Goal: Use online tool/utility: Utilize a website feature to perform a specific function

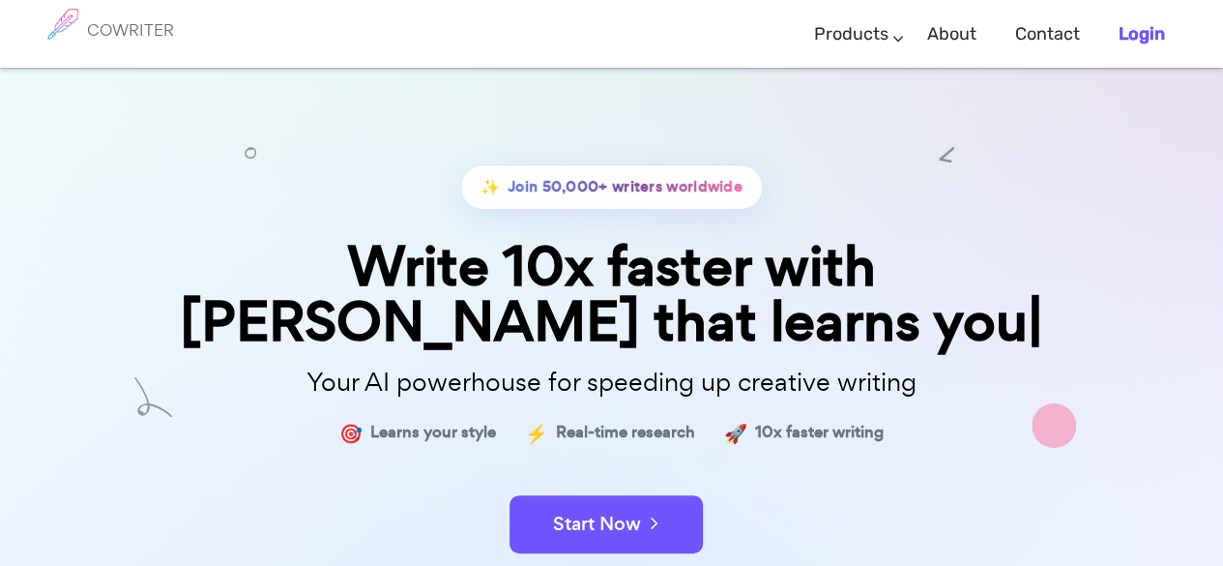
click at [1135, 33] on b "Login" at bounding box center [1141, 33] width 46 height 21
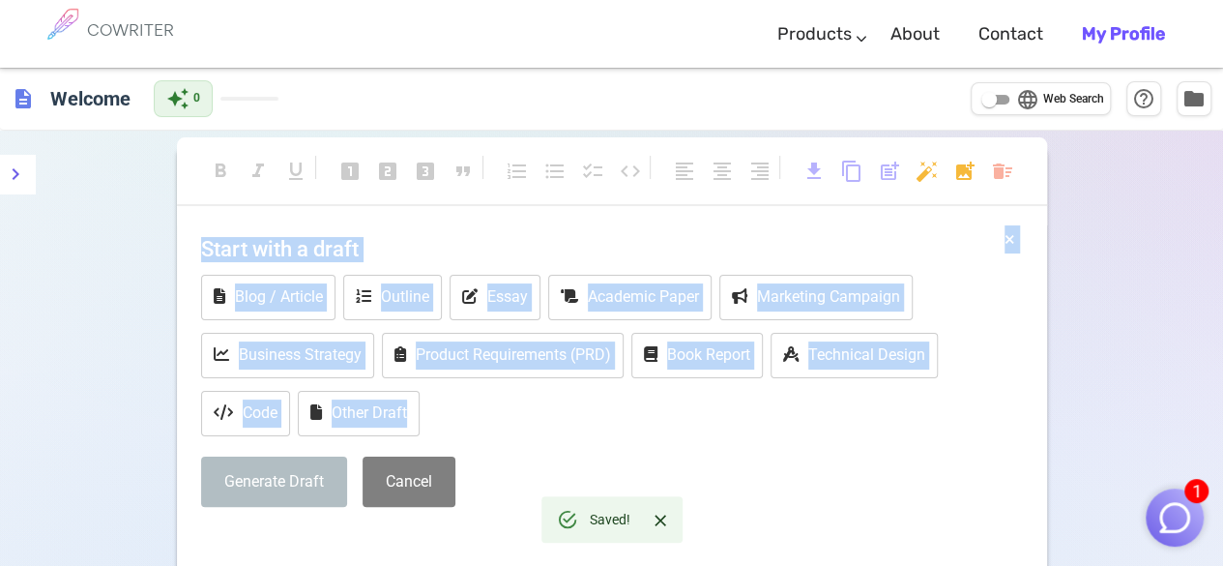
drag, startPoint x: 189, startPoint y: 241, endPoint x: 422, endPoint y: 412, distance: 289.1
click at [422, 412] on div "× Start with a draft Blog / Article Outline Essay Academic Paper Marketing Camp…" at bounding box center [612, 418] width 870 height 387
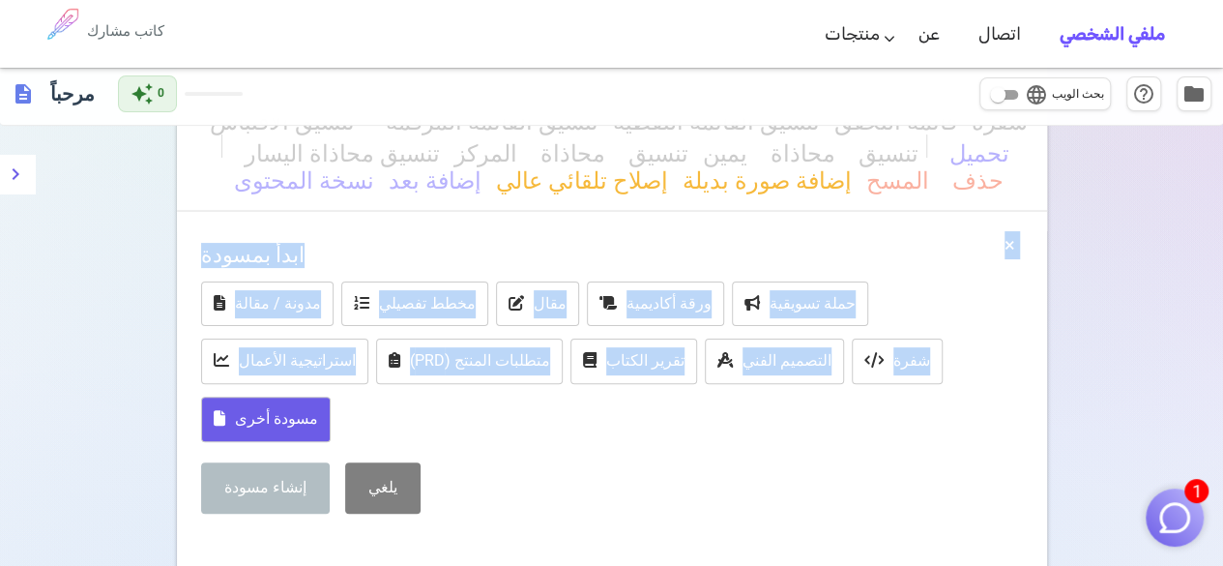
scroll to position [134, 0]
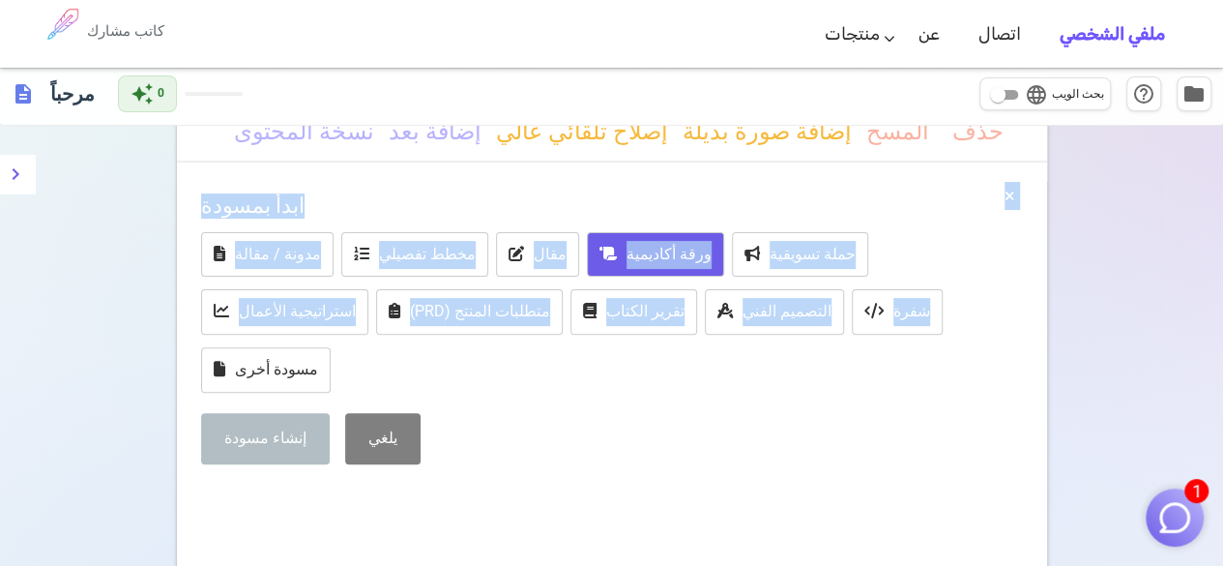
click at [668, 253] on font "ورقة أكاديمية" at bounding box center [668, 254] width 85 height 18
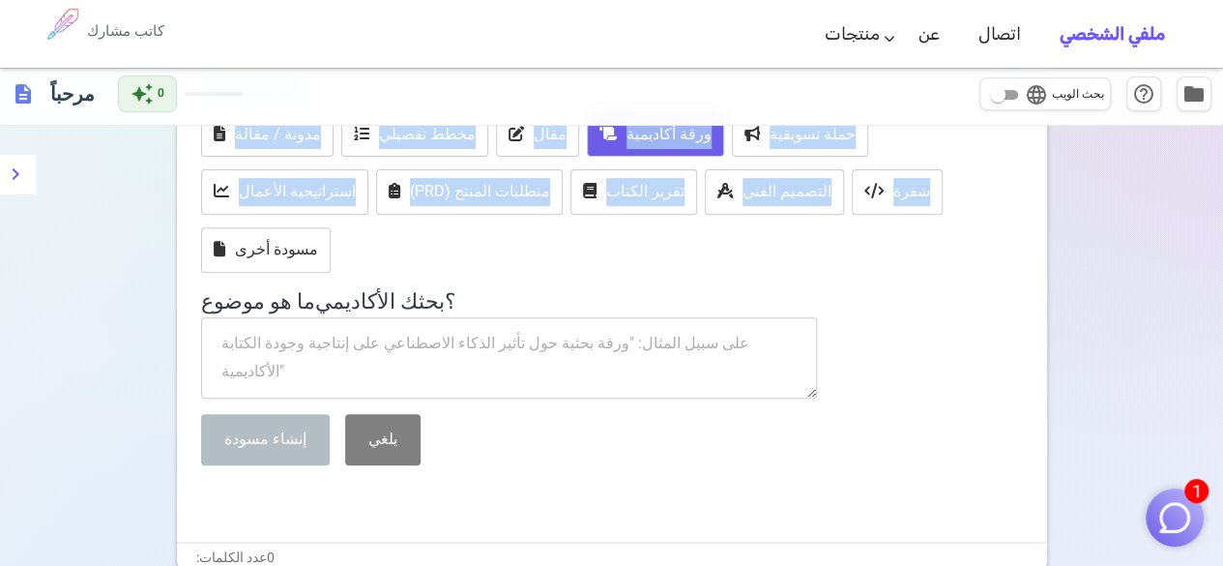
scroll to position [256, 0]
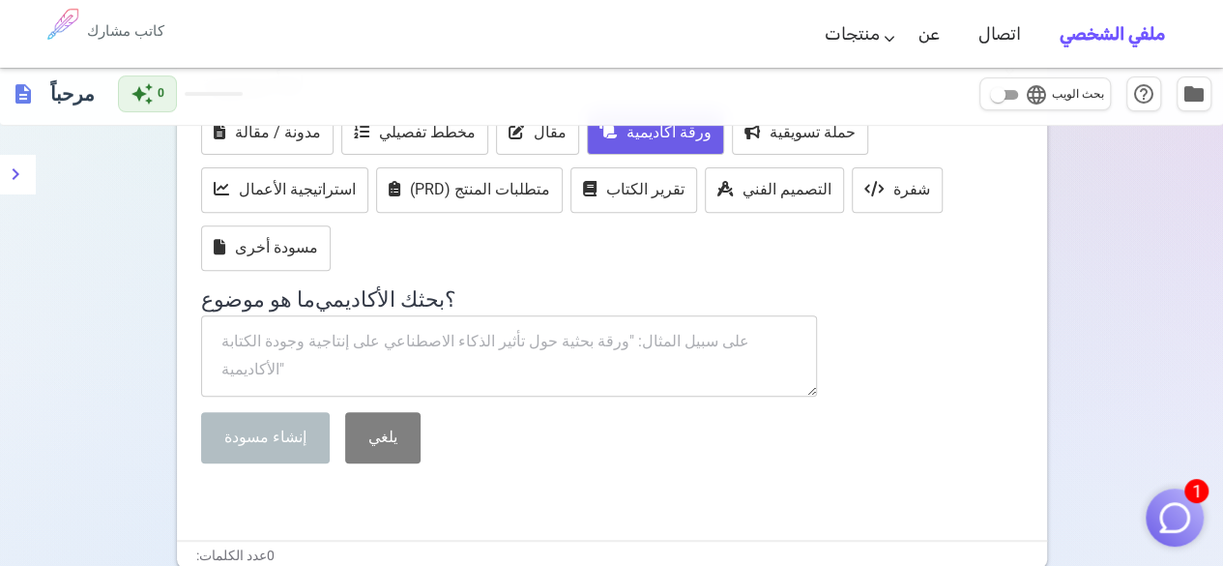
click at [706, 334] on textarea at bounding box center [509, 355] width 617 height 81
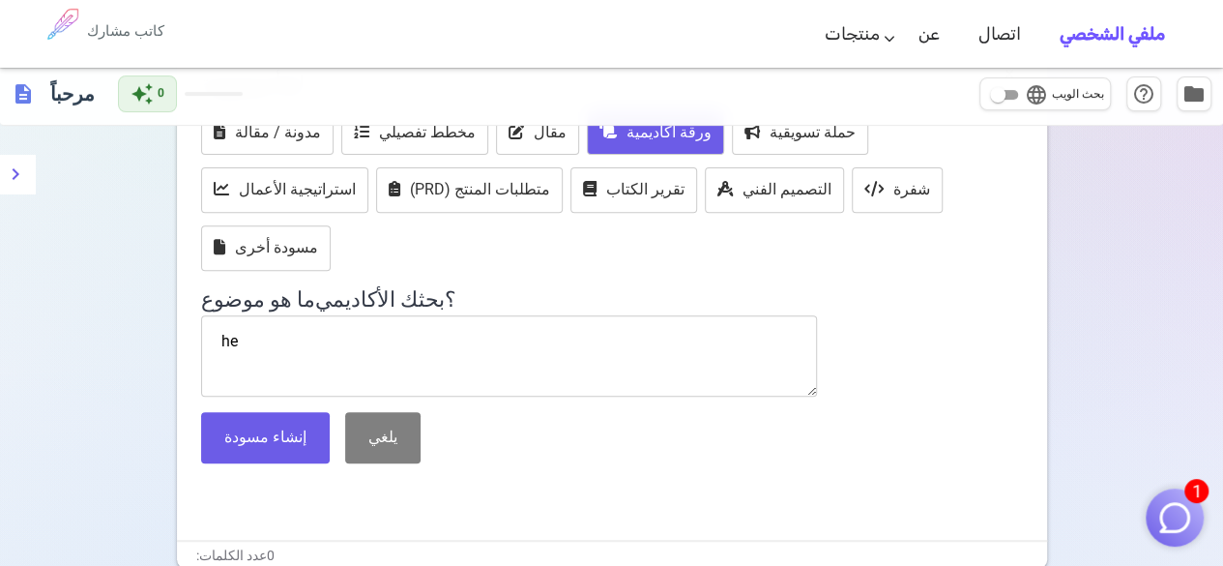
type textarea "h"
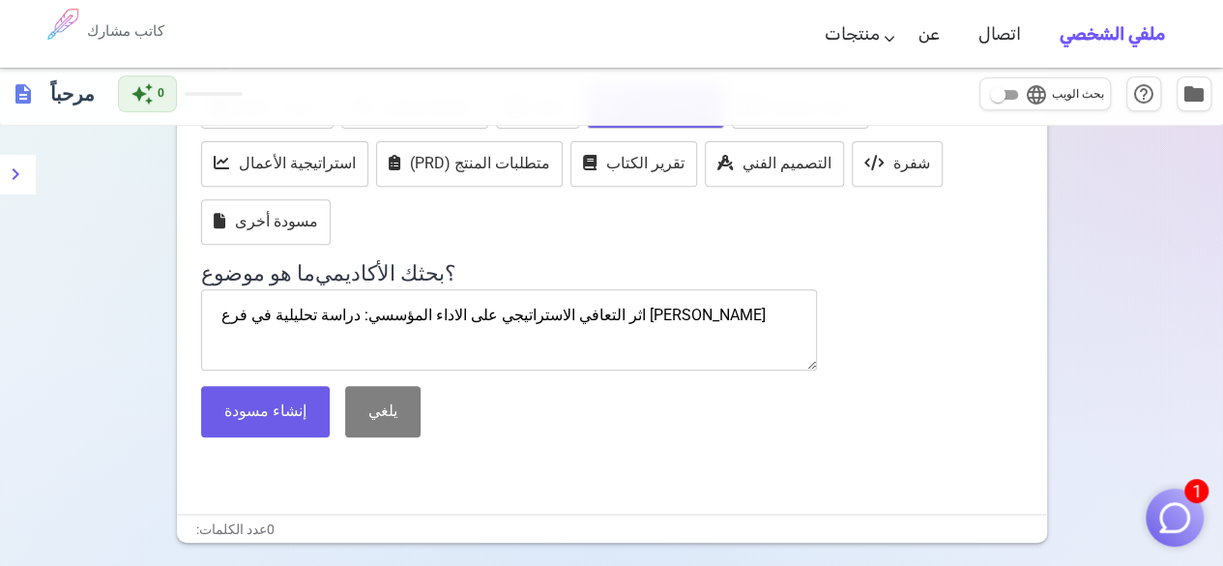
scroll to position [295, 0]
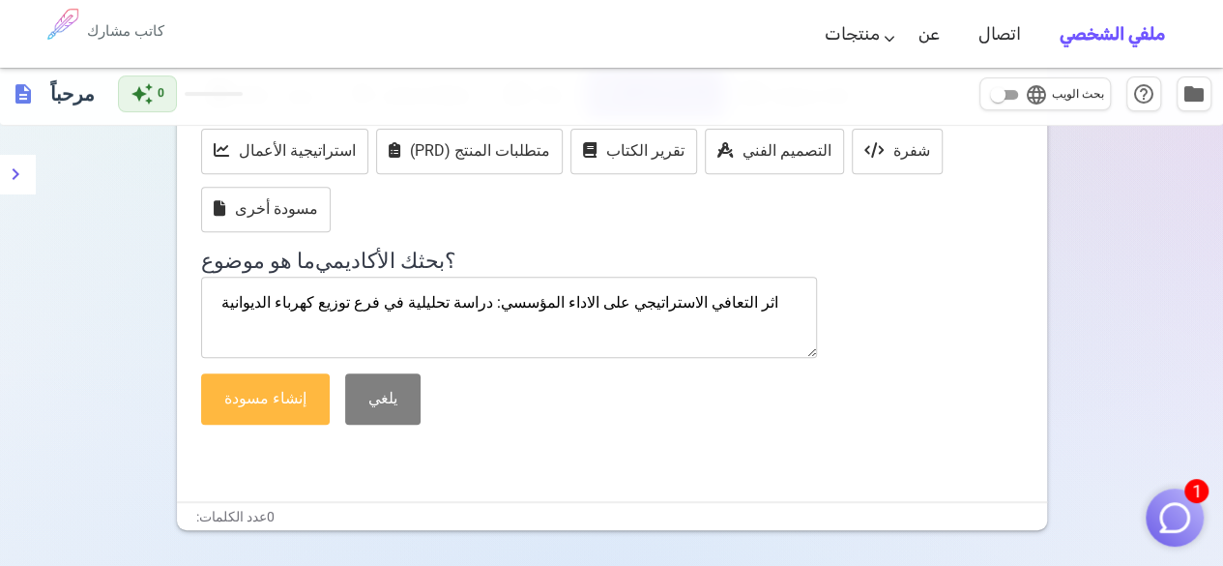
type textarea "اثر التعافي الاستراتيجي على الاداء المؤسسي: دراسة تحليلية في فرع توزيع كهرباء ا…"
click at [276, 389] on font "إنشاء مسودة" at bounding box center [265, 398] width 82 height 18
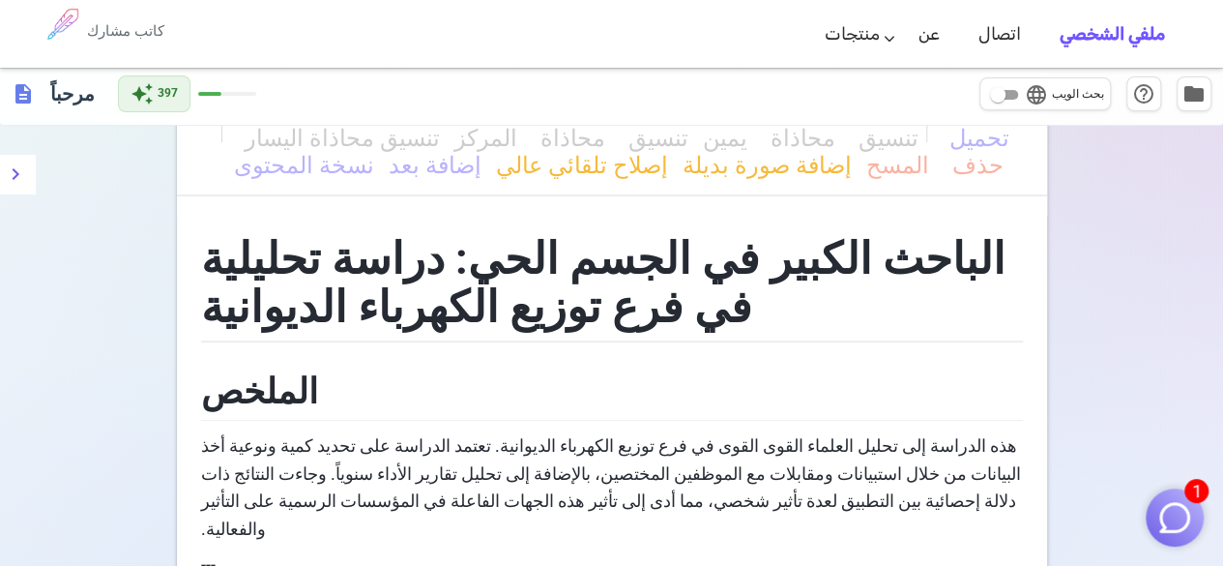
scroll to position [0, 0]
